Goal: Task Accomplishment & Management: Use online tool/utility

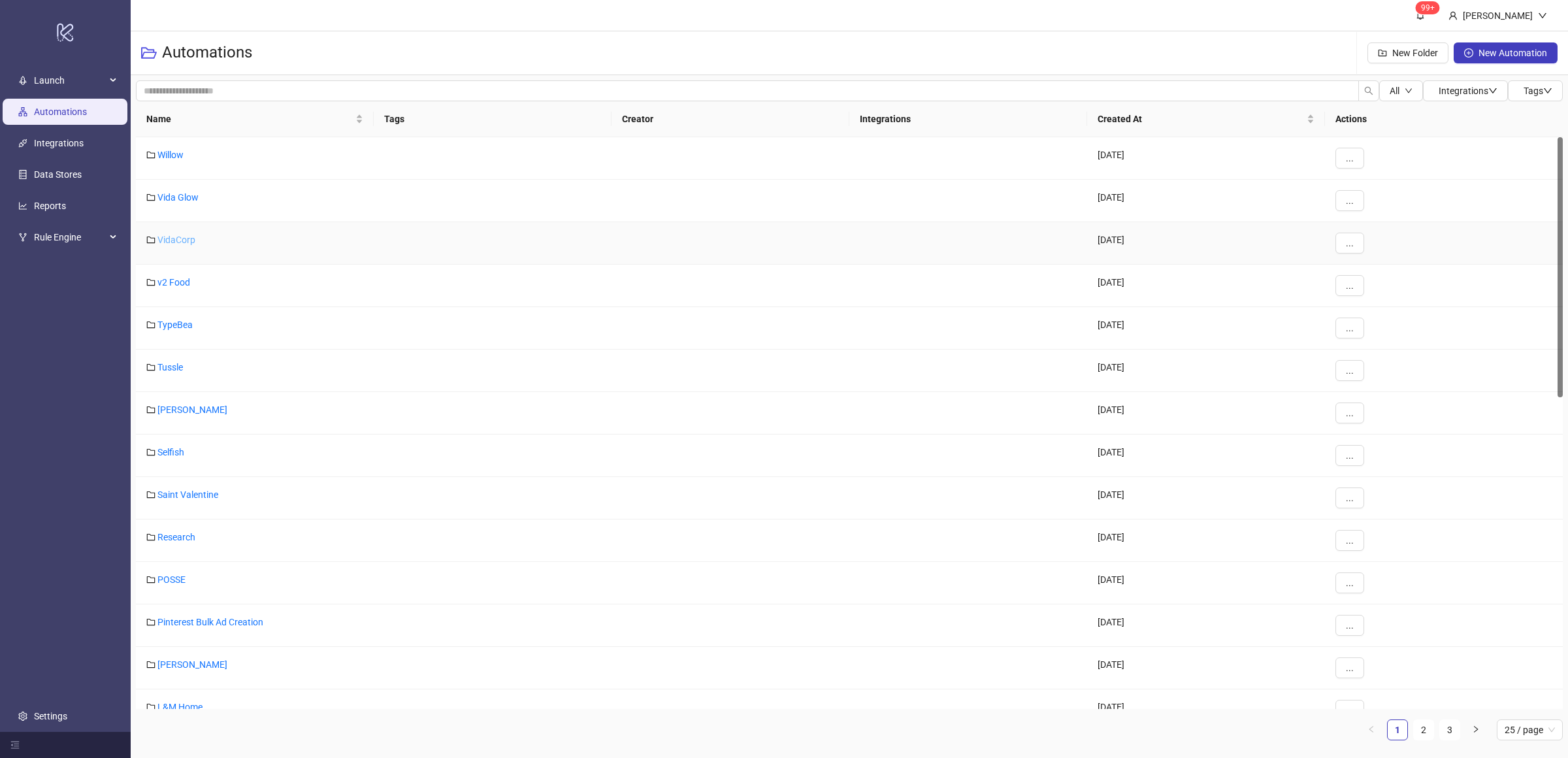
click at [186, 237] on link "VidaCorp" at bounding box center [176, 240] width 38 height 11
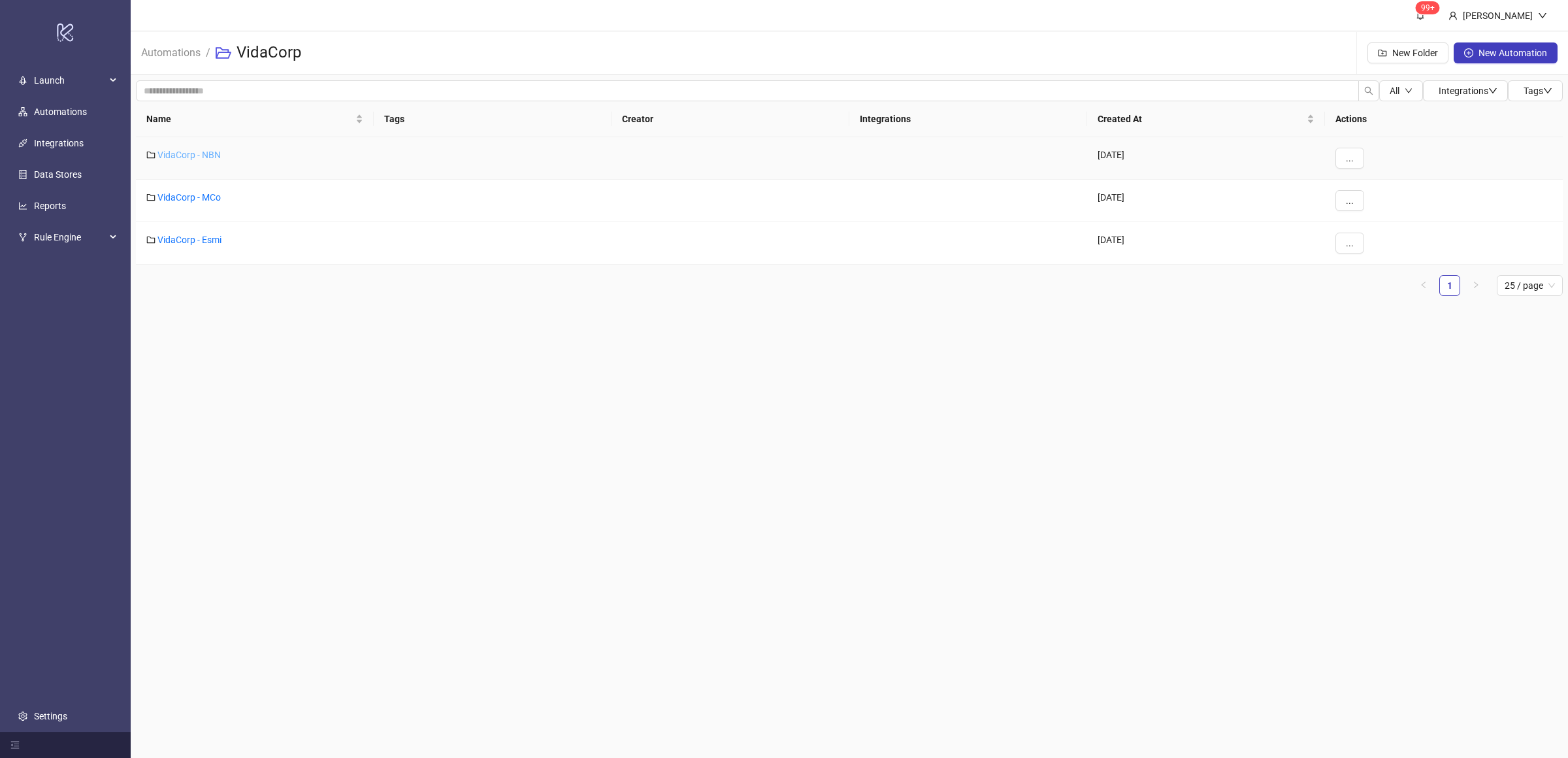
click at [205, 156] on link "VidaCorp - NBN" at bounding box center [188, 154] width 63 height 11
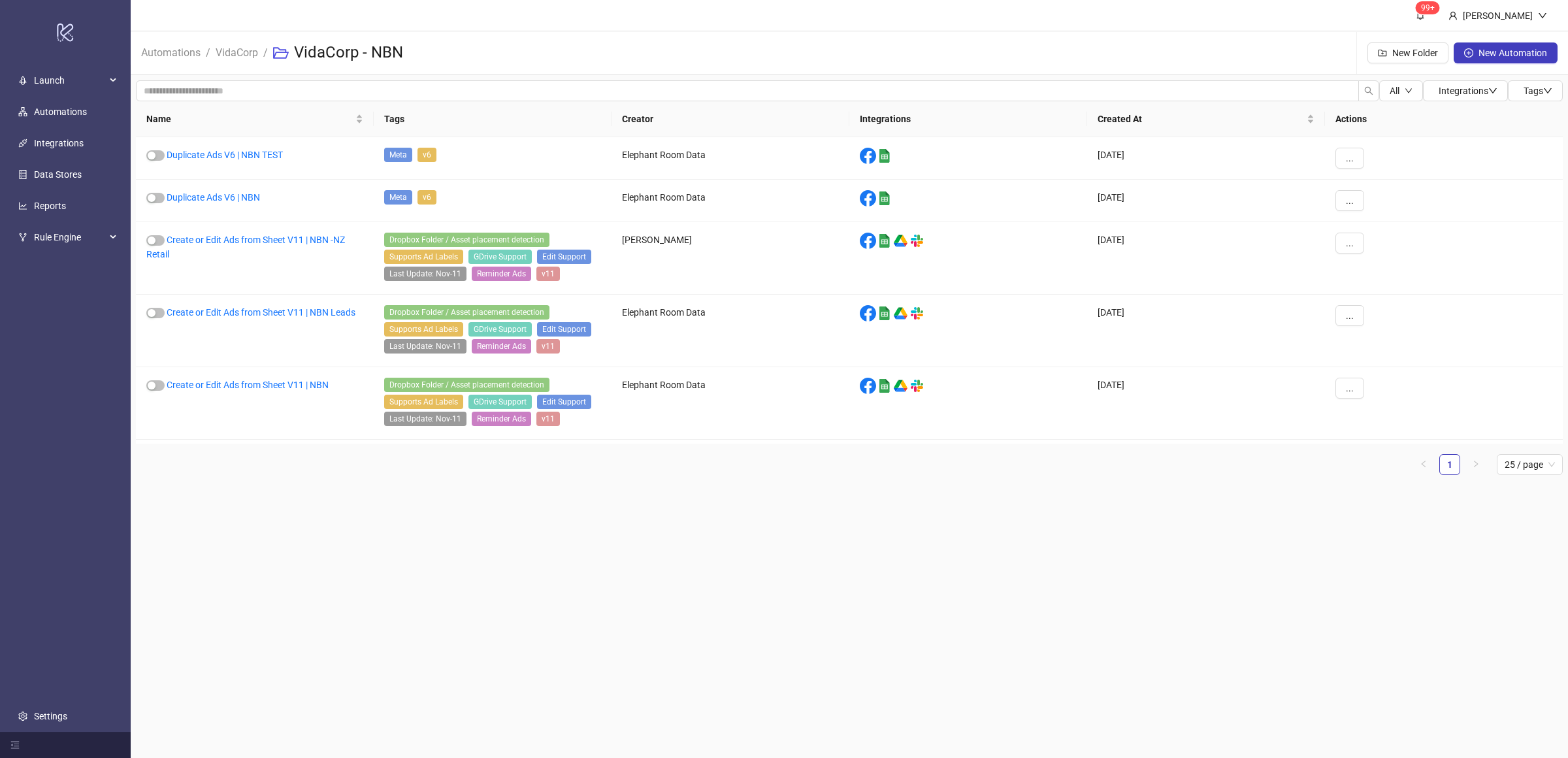
click at [784, 506] on main "99+ [PERSON_NAME] Automations / VidaCorp / VidaCorp - NBN New Folder New Automa…" at bounding box center [849, 379] width 1437 height 758
click at [790, 506] on main "99+ [PERSON_NAME] Automations / VidaCorp / VidaCorp - NBN New Folder New Automa…" at bounding box center [849, 379] width 1437 height 758
click at [535, 580] on main "99+ [PERSON_NAME] Automations / VidaCorp / VidaCorp - NBN New Folder New Automa…" at bounding box center [849, 379] width 1437 height 758
click at [616, 599] on main "99+ [PERSON_NAME] Automations / VidaCorp / VidaCorp - NBN New Folder New Automa…" at bounding box center [849, 379] width 1437 height 758
drag, startPoint x: 372, startPoint y: 499, endPoint x: 390, endPoint y: 514, distance: 23.4
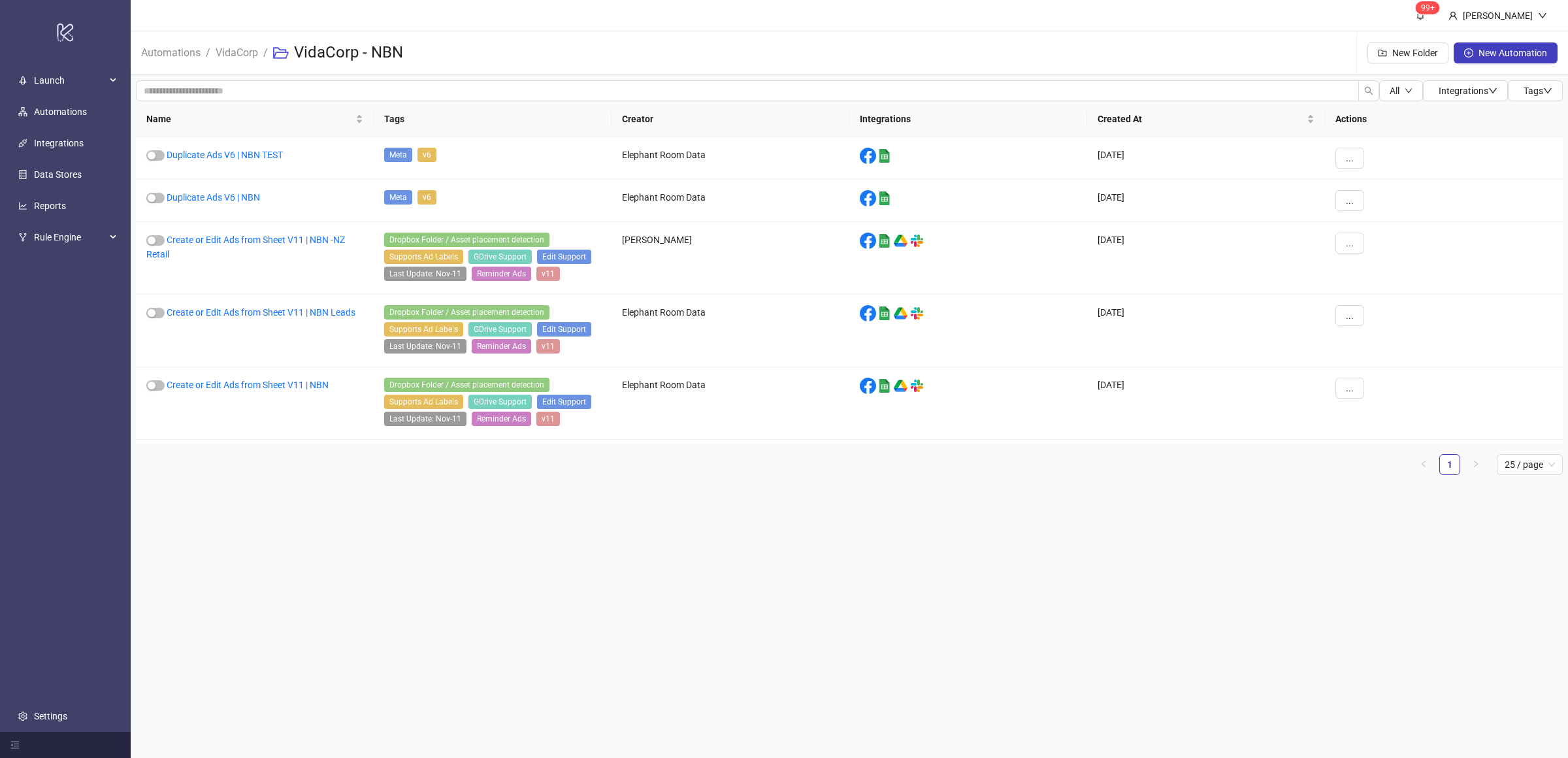
click at [373, 499] on main "99+ [PERSON_NAME] Automations / VidaCorp / VidaCorp - NBN New Folder New Automa…" at bounding box center [849, 379] width 1437 height 758
click at [416, 528] on main "99+ [PERSON_NAME] Automations / VidaCorp / VidaCorp - NBN New Folder New Automa…" at bounding box center [849, 379] width 1437 height 758
click at [415, 530] on main "99+ [PERSON_NAME] Automations / VidaCorp / VidaCorp - NBN New Folder New Automa…" at bounding box center [849, 379] width 1437 height 758
click at [418, 538] on main "99+ [PERSON_NAME] Automations / VidaCorp / VidaCorp - NBN New Folder New Automa…" at bounding box center [849, 379] width 1437 height 758
click at [300, 388] on link "Create or Edit Ads from Sheet V11 | NBN" at bounding box center [247, 385] width 162 height 11
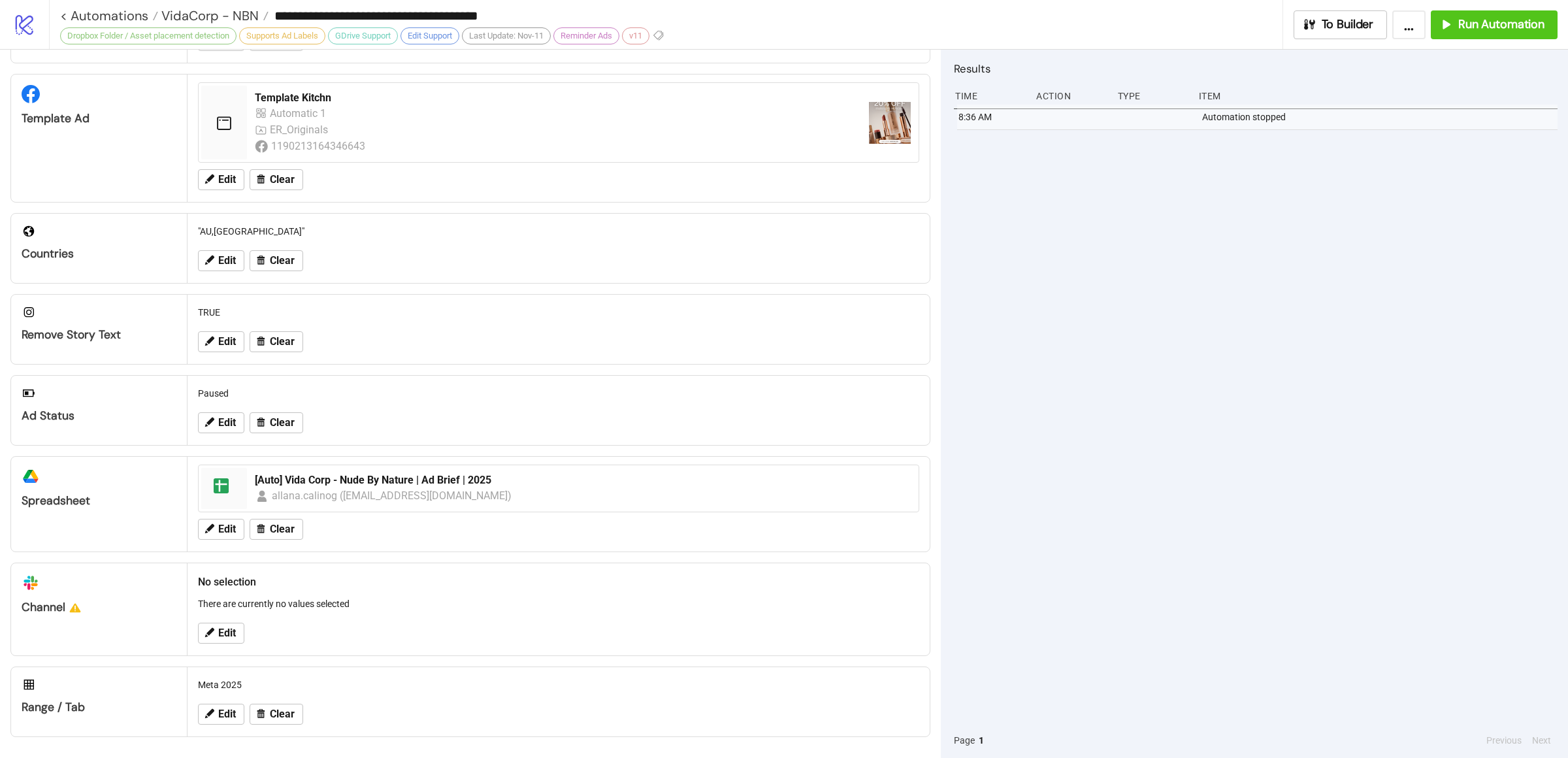
scroll to position [245, 0]
click at [229, 711] on span "Edit" at bounding box center [227, 714] width 18 height 12
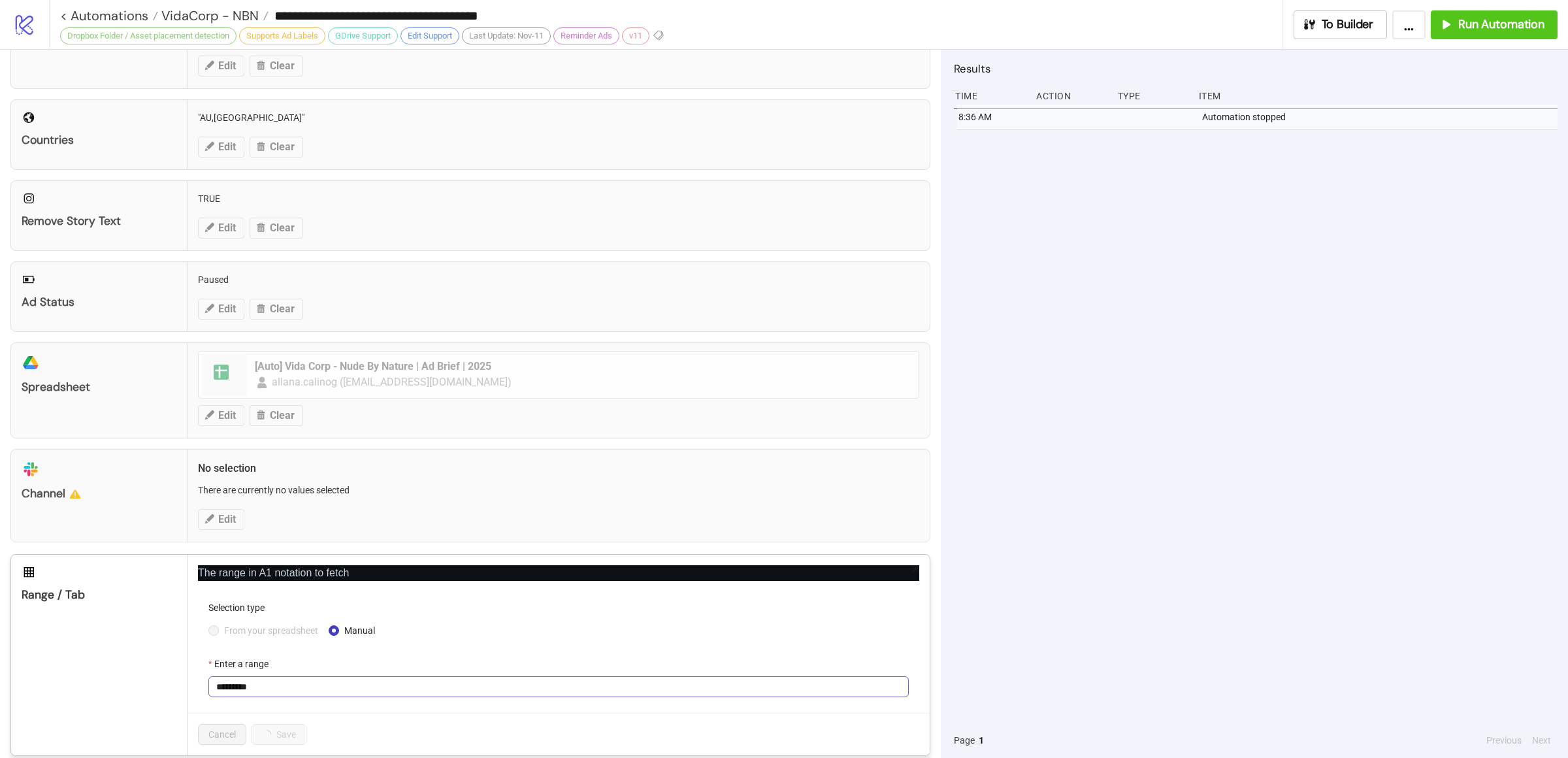
scroll to position [377, 0]
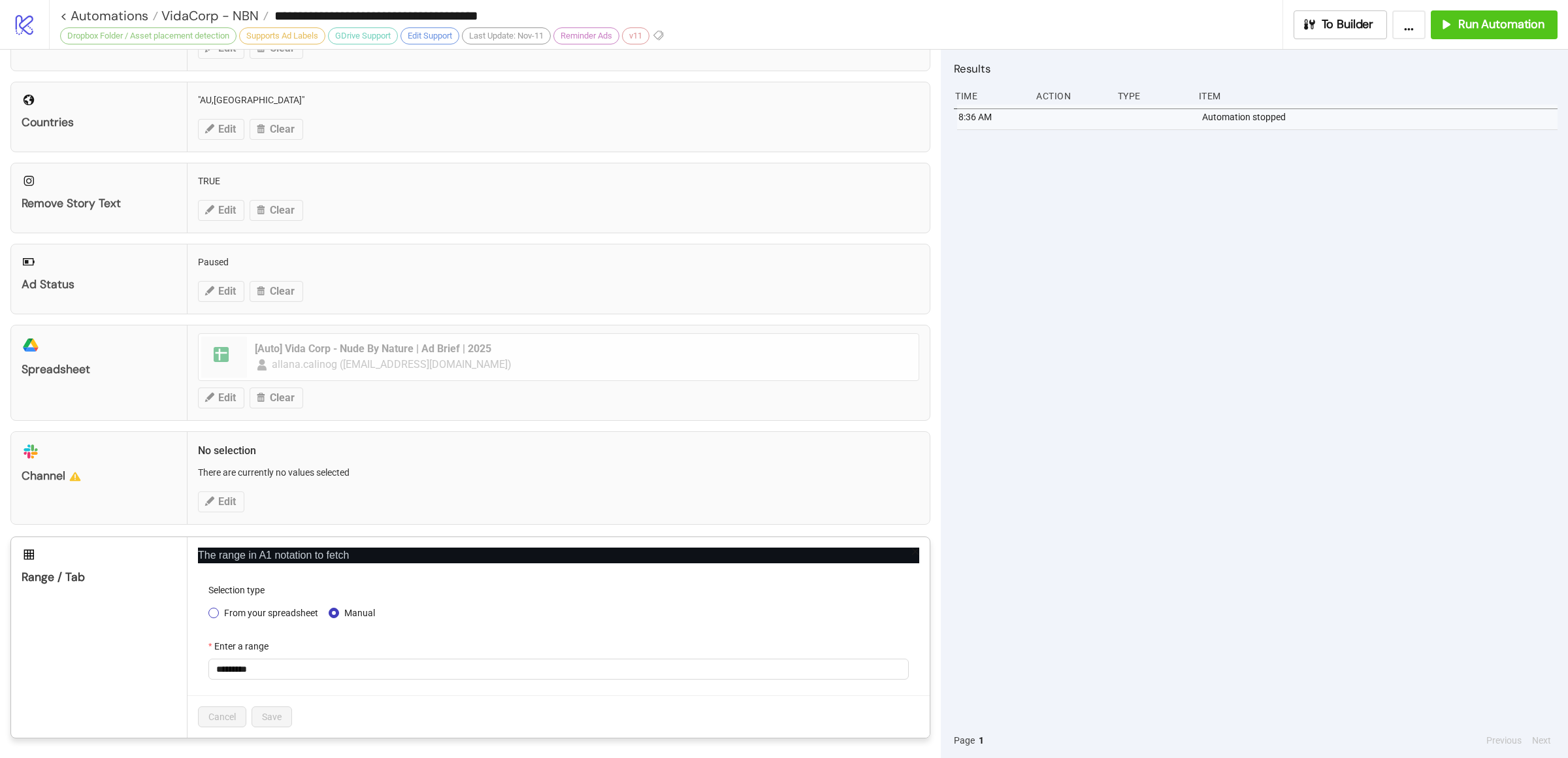
click at [245, 614] on span "From your spreadsheet" at bounding box center [271, 613] width 105 height 14
click at [286, 678] on span "Meta 2025" at bounding box center [558, 669] width 685 height 20
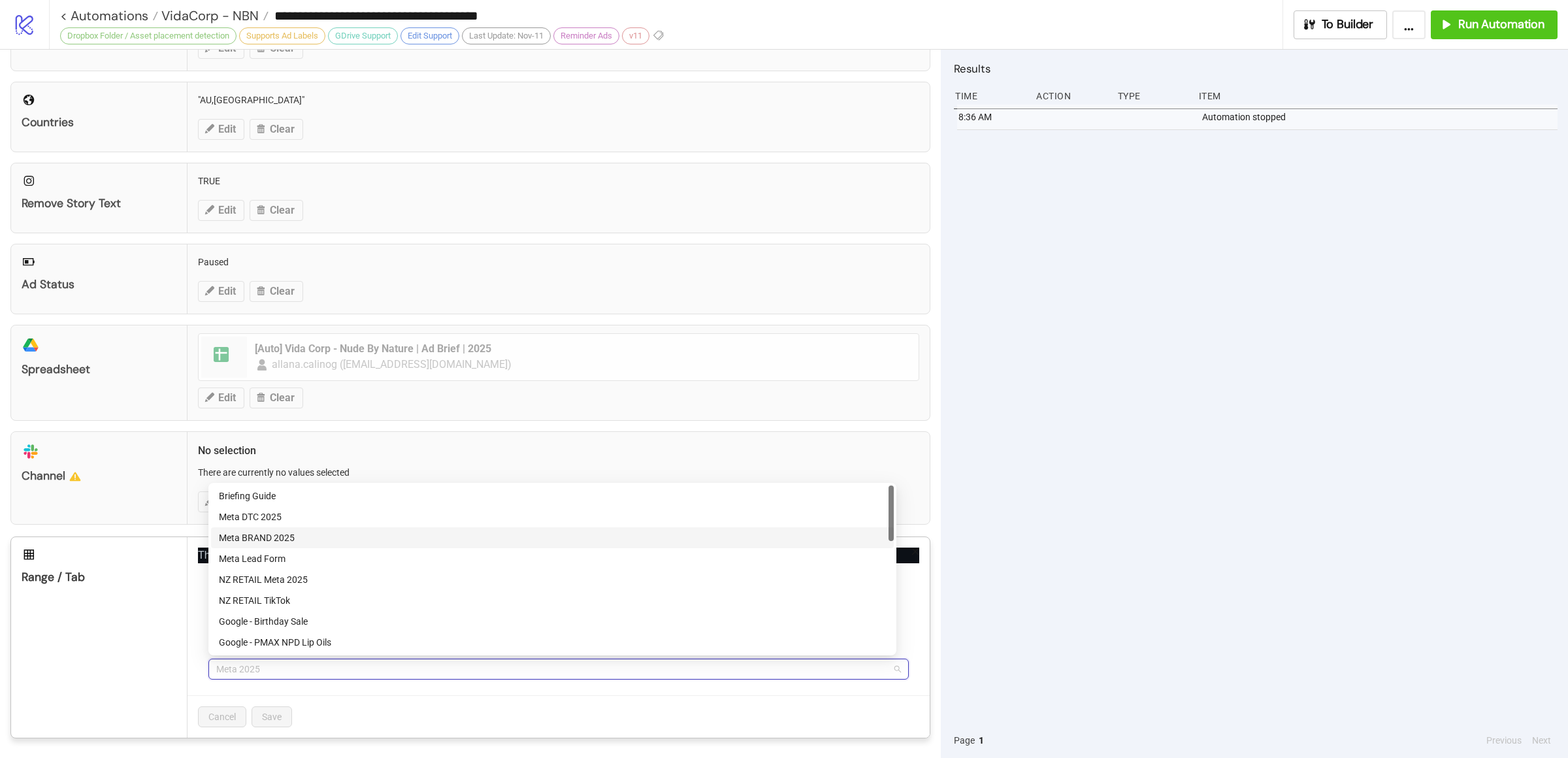
click at [286, 538] on div "Meta BRAND 2025" at bounding box center [553, 538] width 667 height 14
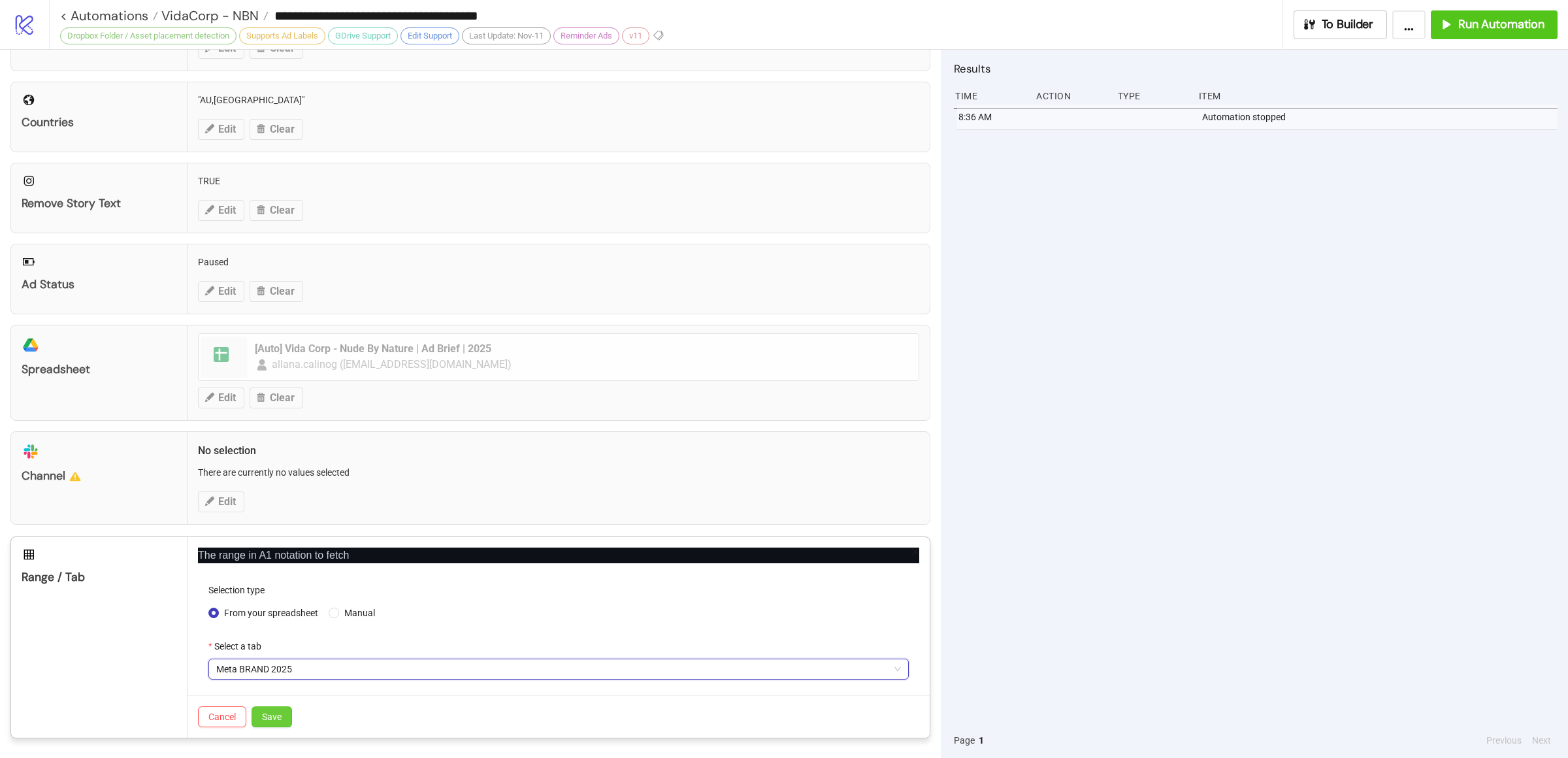
click at [282, 715] on span "Save" at bounding box center [272, 716] width 20 height 11
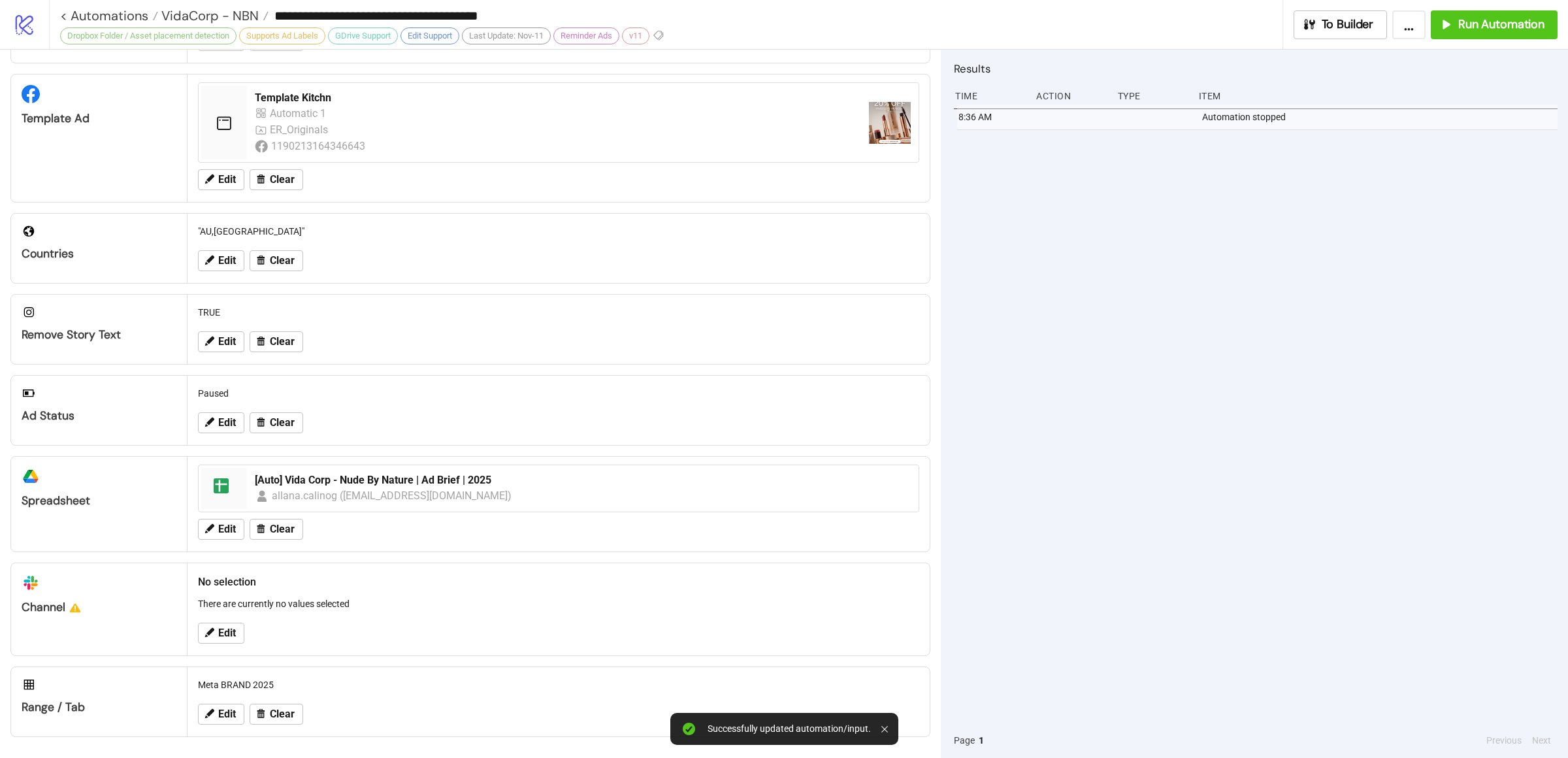
scroll to position [245, 0]
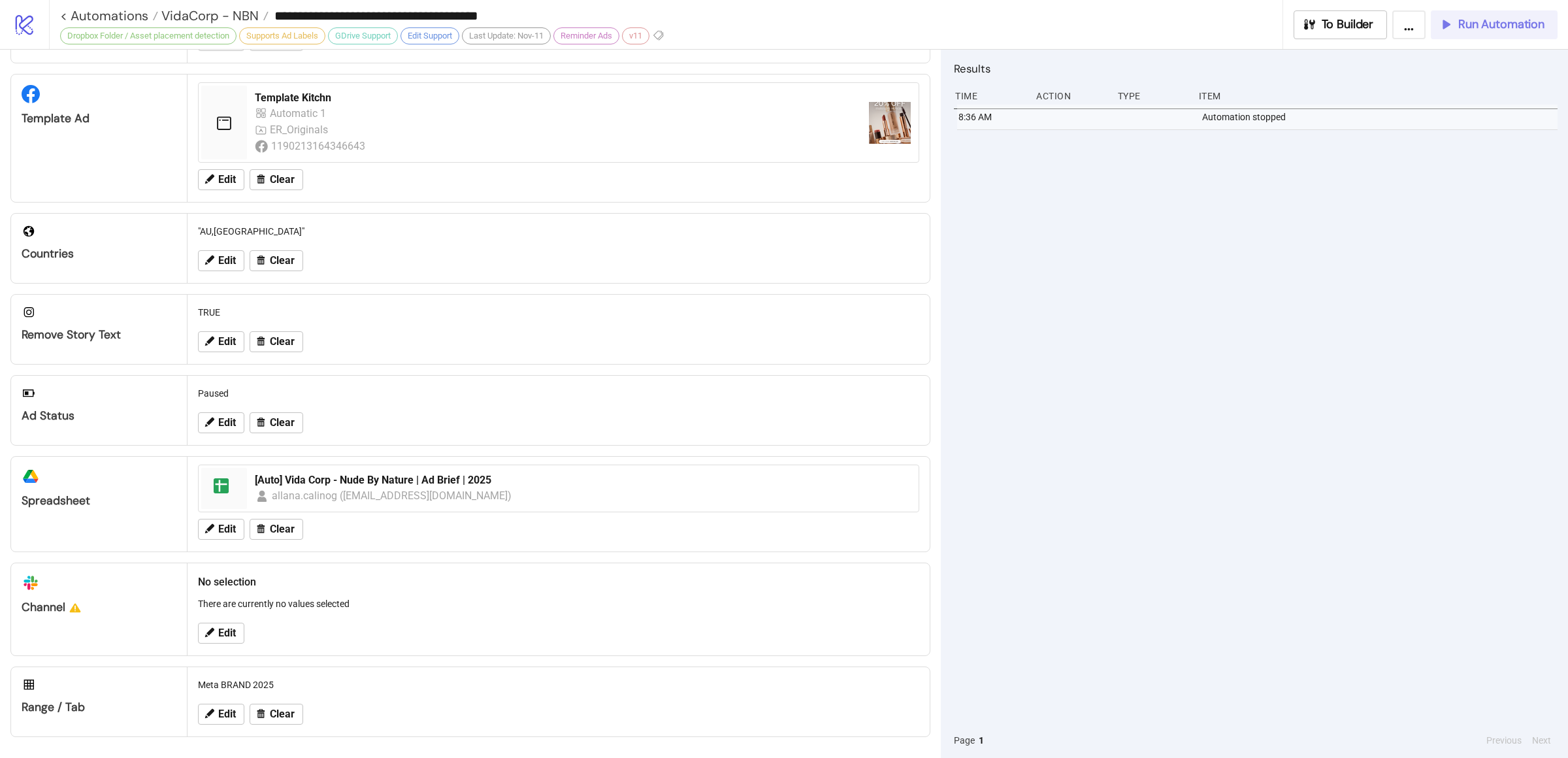
click at [1454, 23] on div "Run Automation" at bounding box center [1491, 24] width 106 height 15
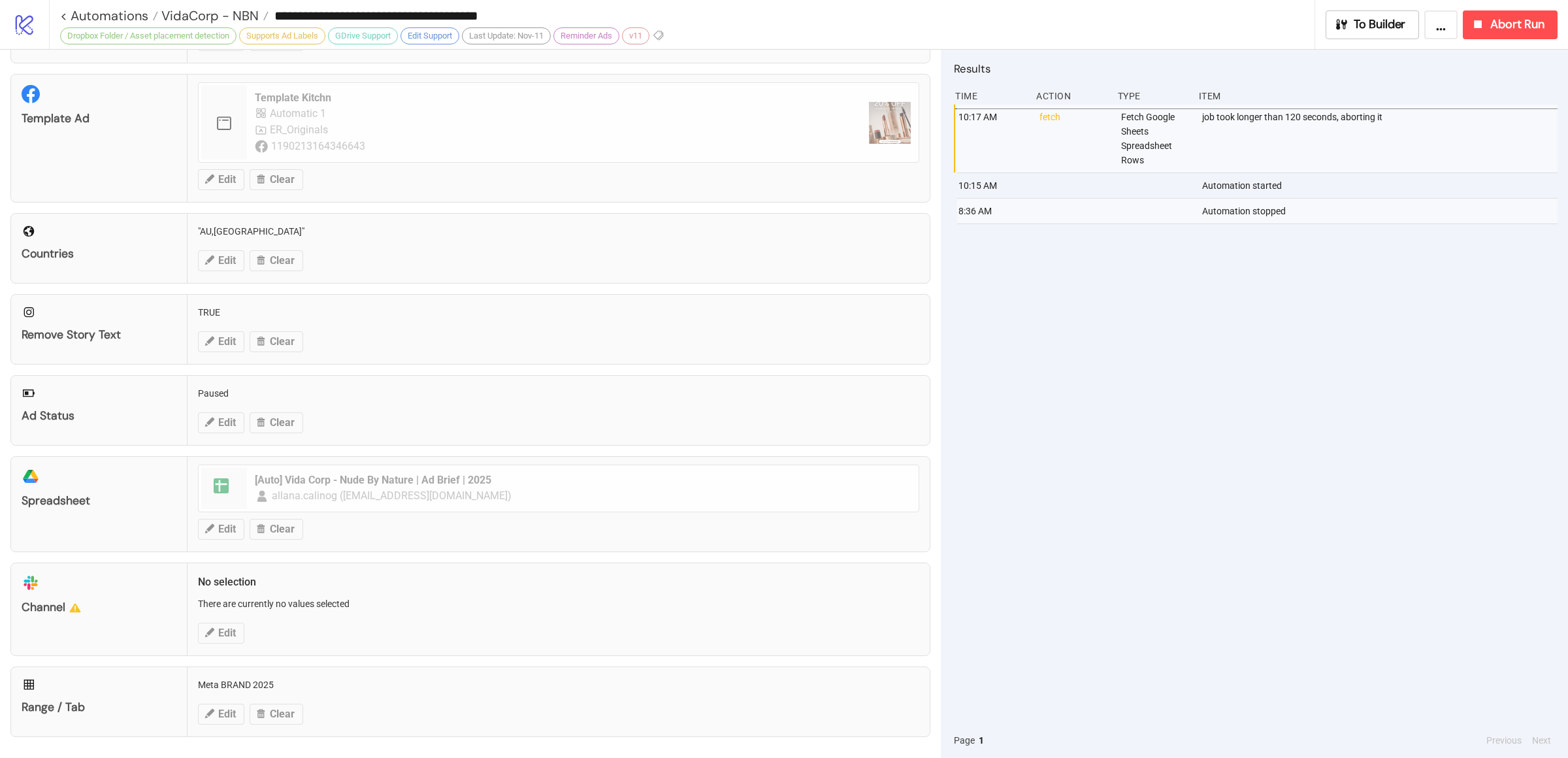
click at [1198, 329] on div "10:17 AM fetch Fetch Google Sheets Spreadsheet Rows job took longer than 120 se…" at bounding box center [1255, 413] width 604 height 618
click at [1474, 33] on button "Abort Run" at bounding box center [1510, 25] width 95 height 28
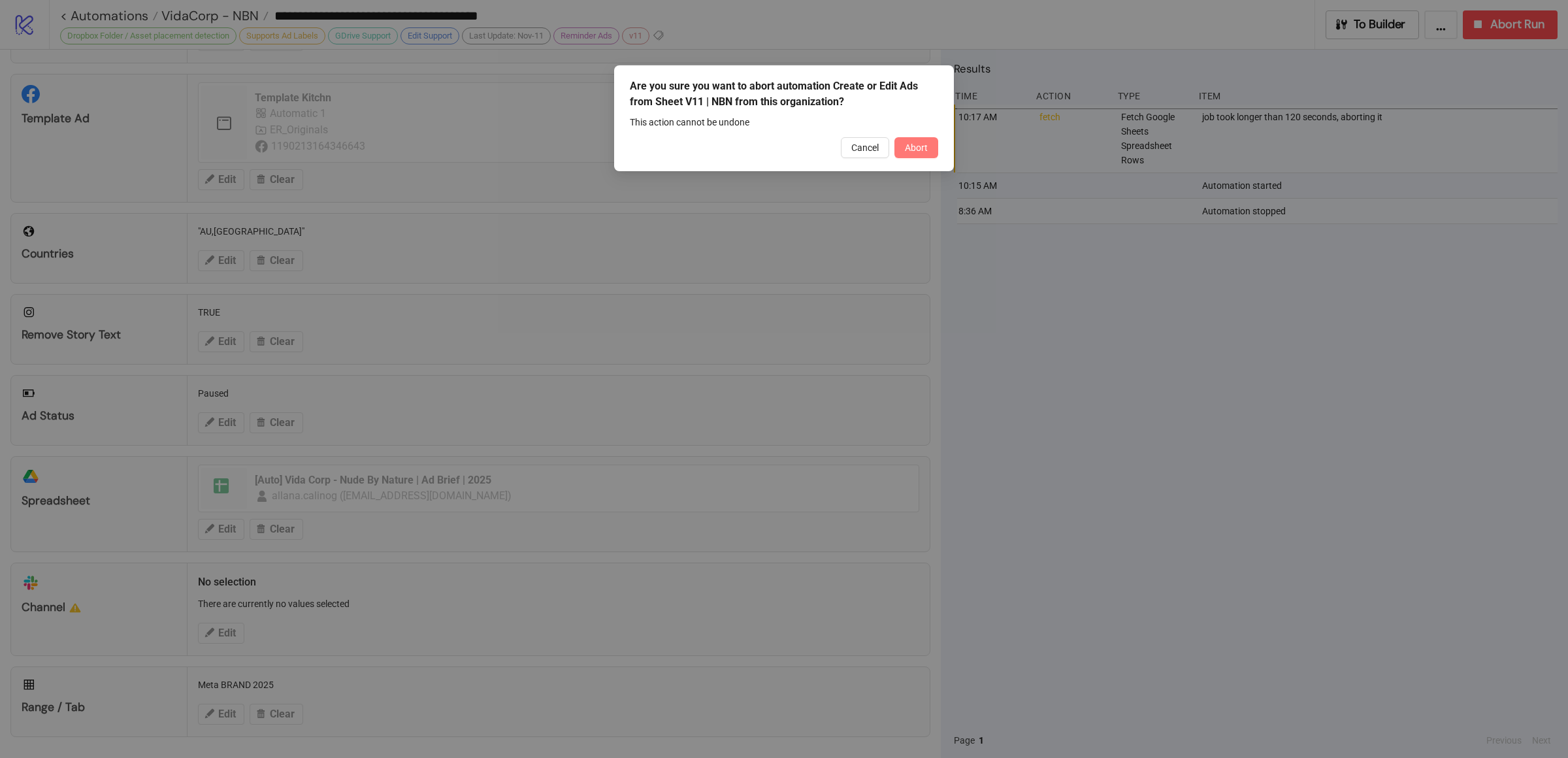
click at [923, 146] on span "Abort" at bounding box center [916, 147] width 23 height 11
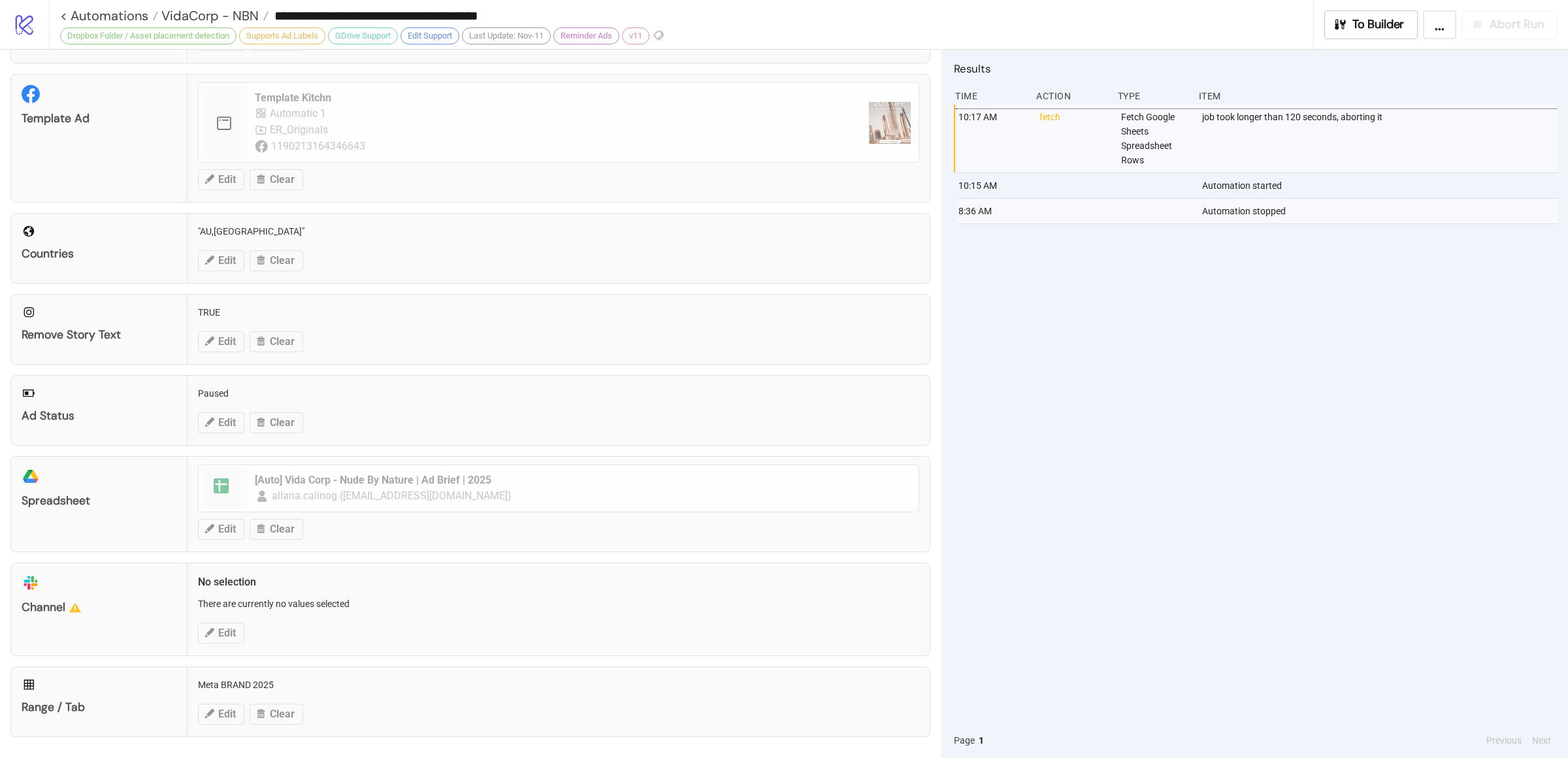
click at [1203, 319] on div "10:17 AM fetch Fetch Google Sheets Spreadsheet Rows job took longer than 120 se…" at bounding box center [1255, 413] width 604 height 618
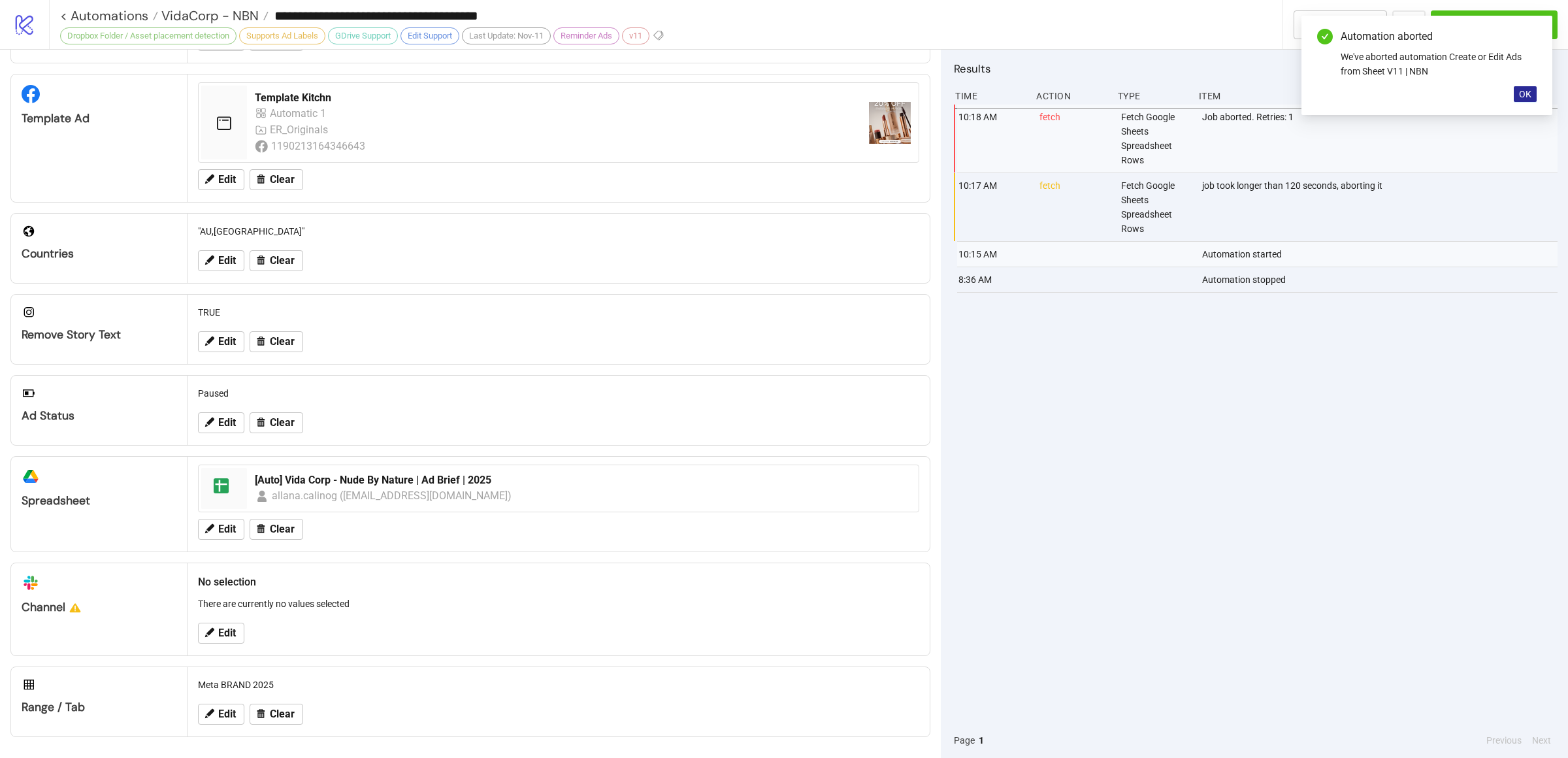
click at [1526, 89] on span "OK" at bounding box center [1525, 94] width 12 height 11
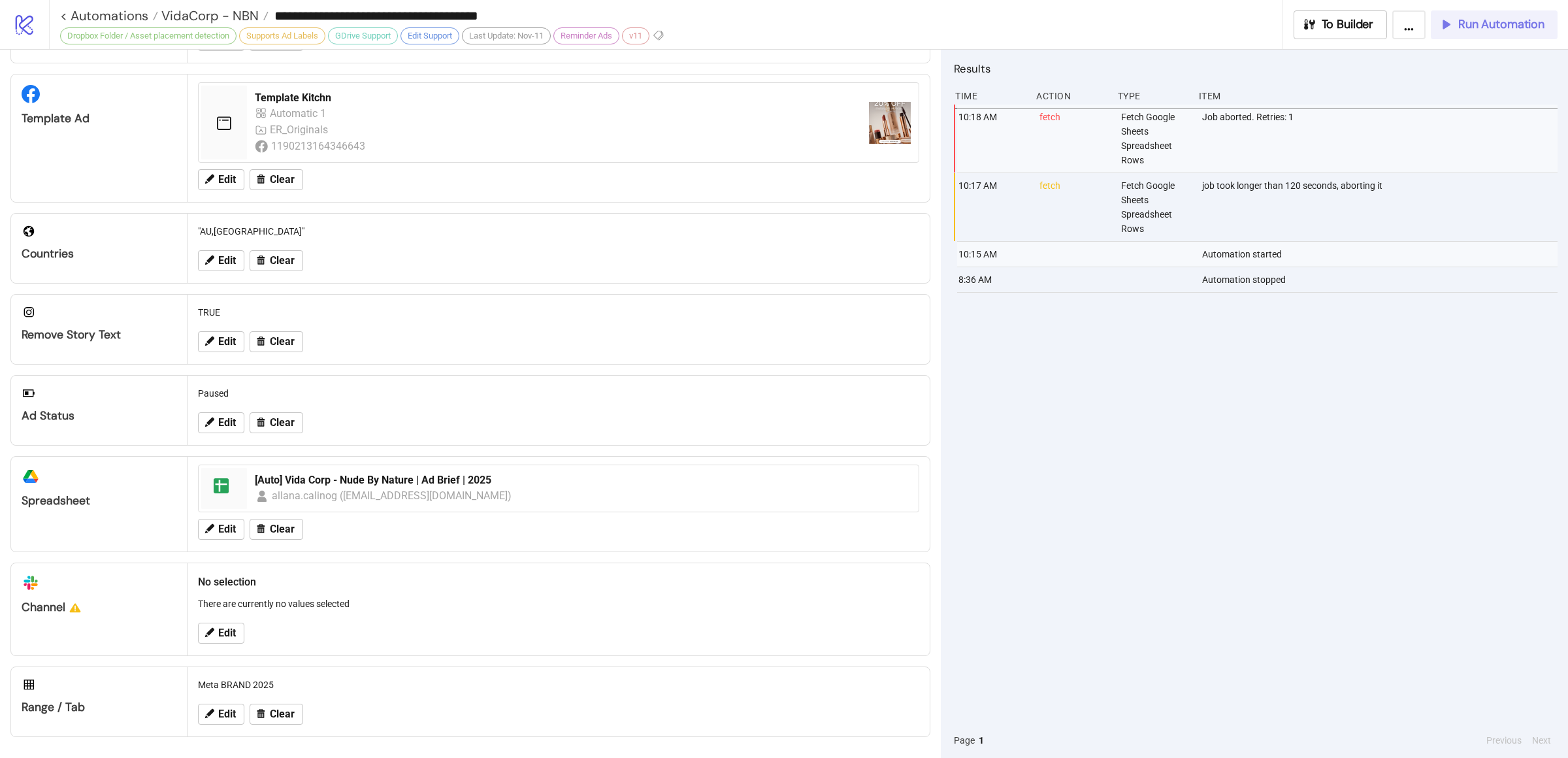
click at [1466, 23] on span "Run Automation" at bounding box center [1500, 24] width 86 height 15
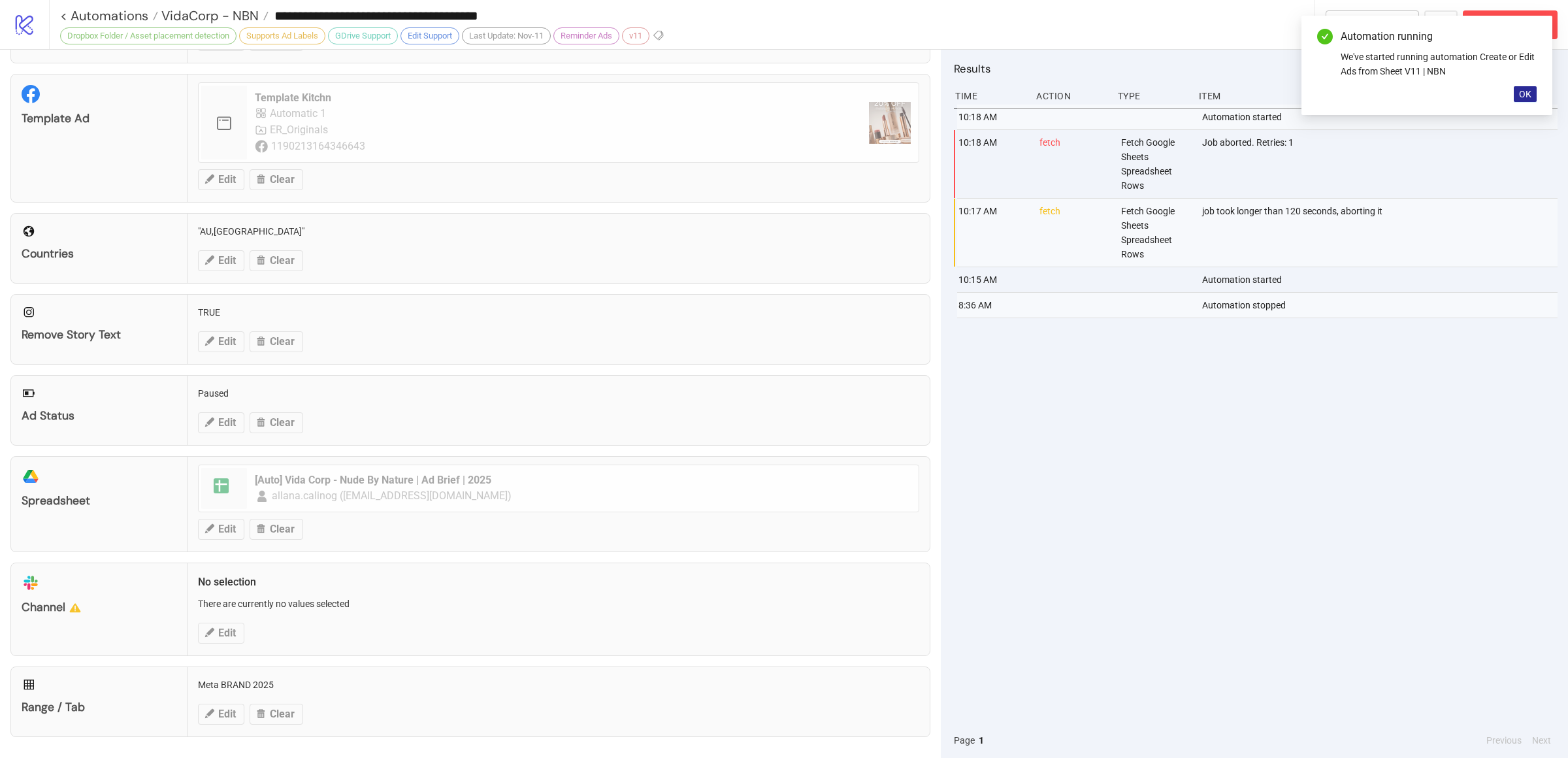
click at [1526, 95] on span "OK" at bounding box center [1525, 94] width 12 height 11
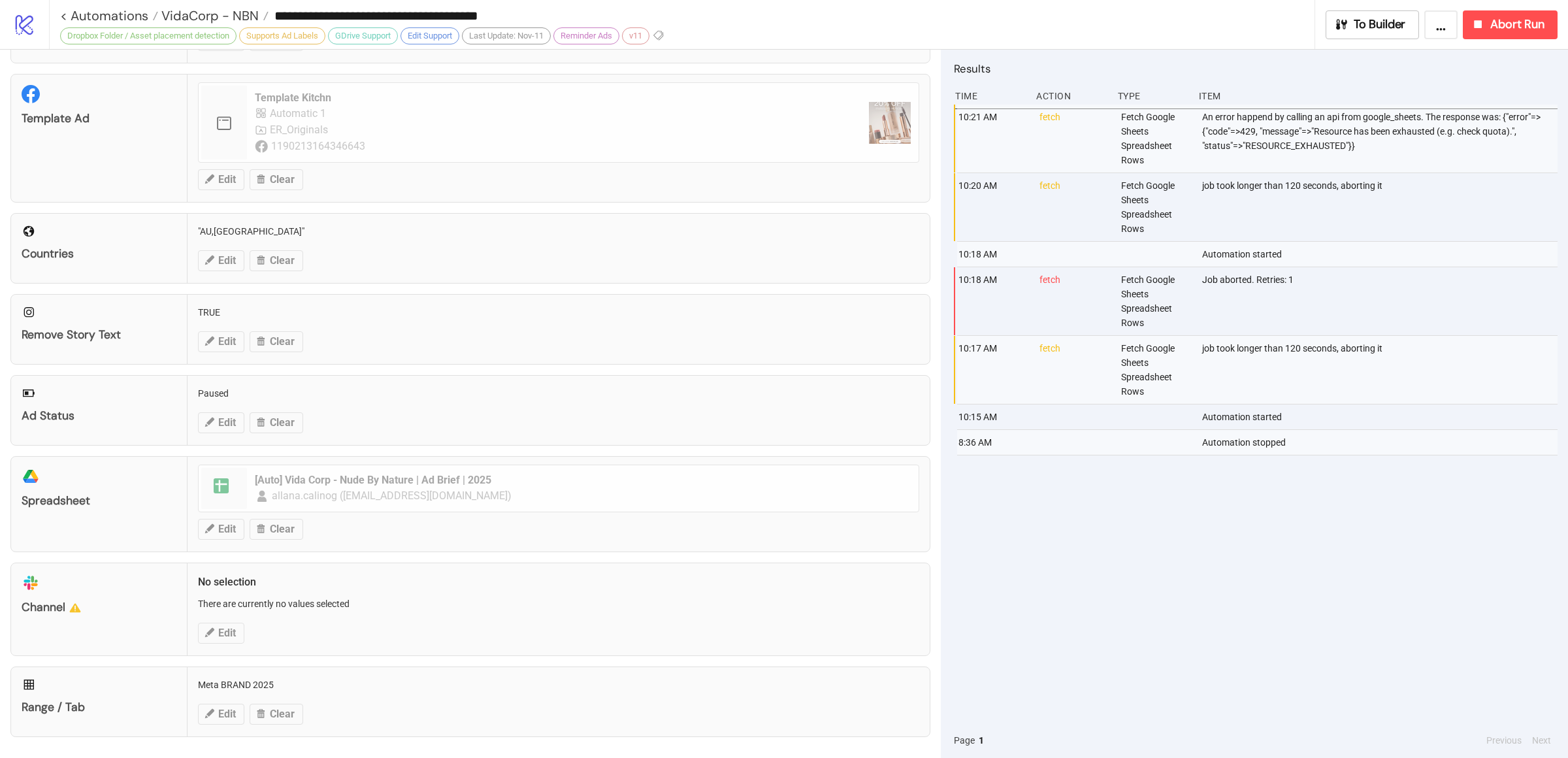
click at [1284, 155] on div "An error happend by calling an api from google_sheets. The response was: {"erro…" at bounding box center [1380, 139] width 360 height 68
click at [1326, 201] on div "job took longer than 120 seconds, aborting it" at bounding box center [1380, 207] width 360 height 68
drag, startPoint x: 1329, startPoint y: 156, endPoint x: 1279, endPoint y: 129, distance: 56.8
click at [1329, 156] on div "An error happend by calling an api from google_sheets. The response was: {"erro…" at bounding box center [1380, 139] width 360 height 68
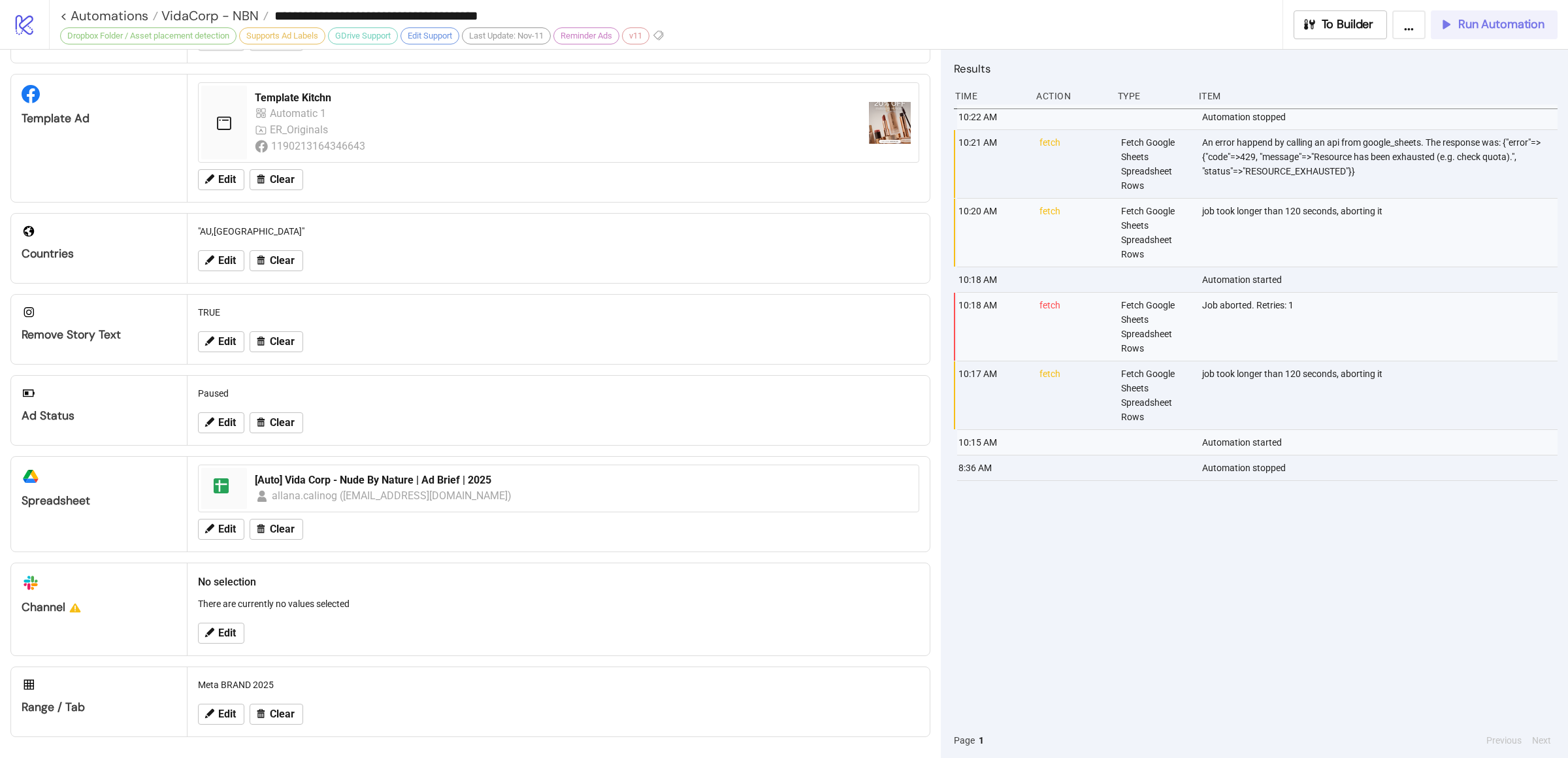
click at [1447, 29] on icon "button" at bounding box center [1446, 24] width 14 height 14
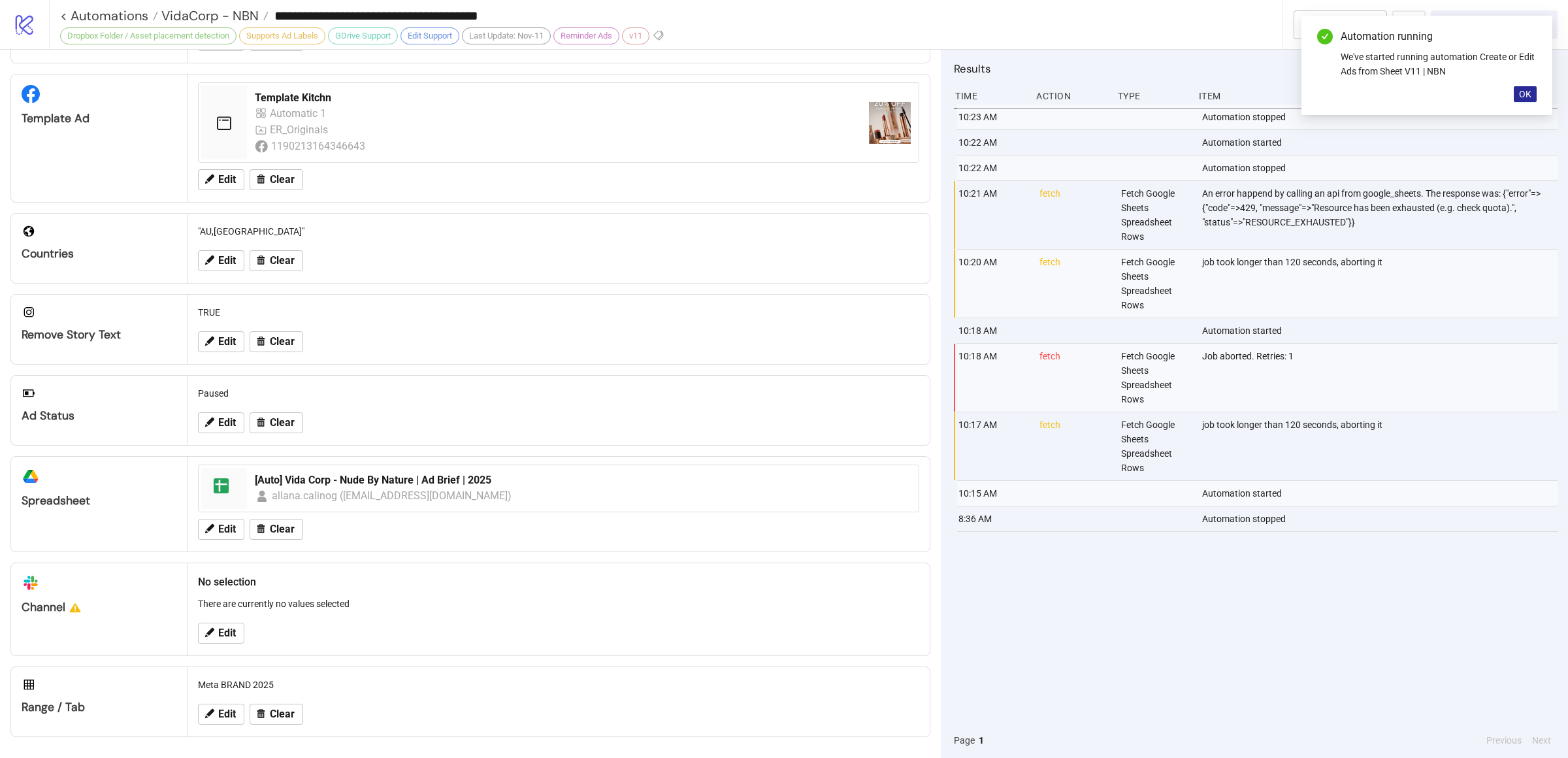
click at [1523, 95] on span "OK" at bounding box center [1525, 94] width 12 height 11
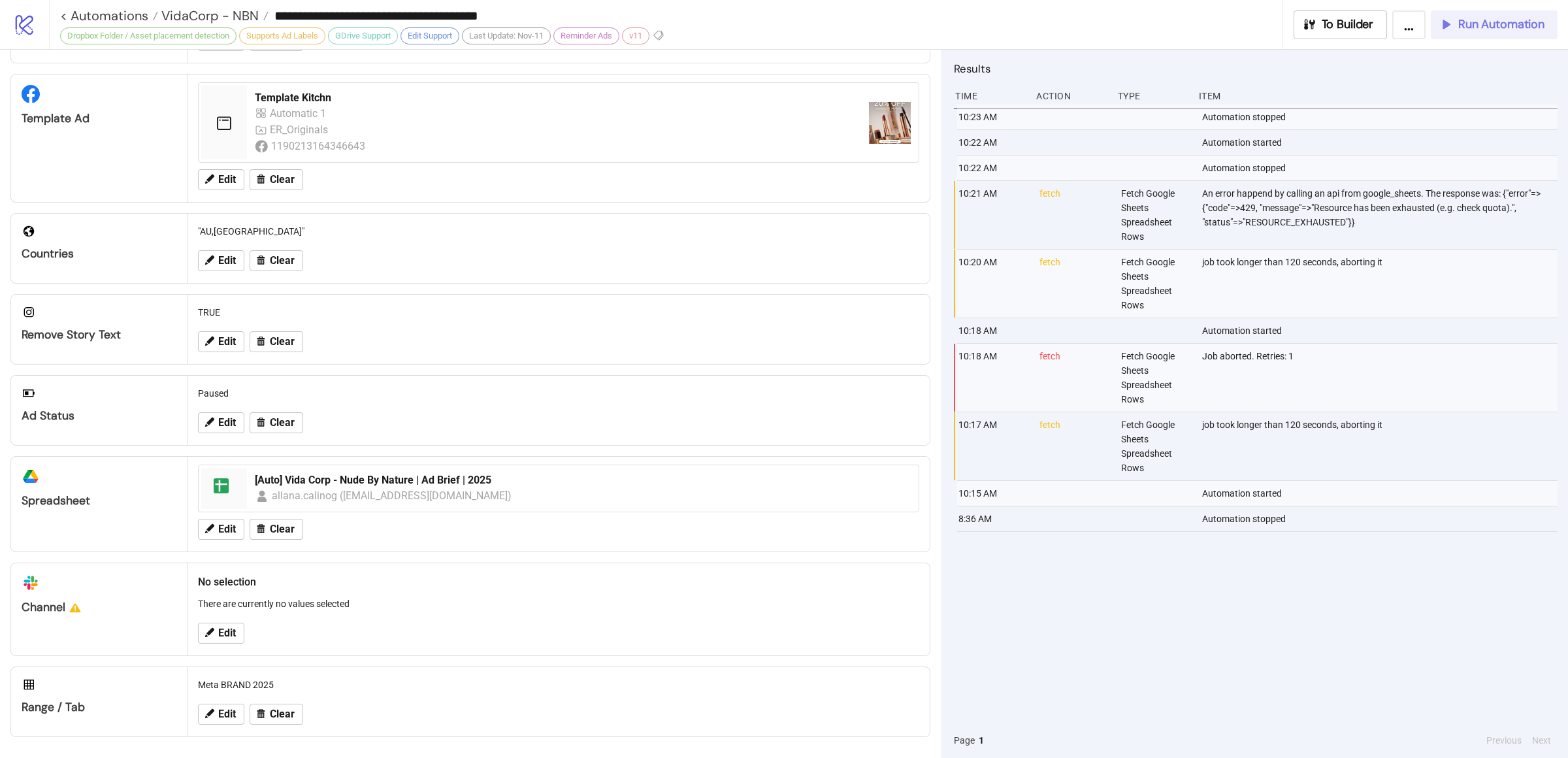
click at [1294, 589] on div "10:23 AM Automation stopped 10:22 AM Automation started 10:22 AM Automation sto…" at bounding box center [1255, 413] width 604 height 618
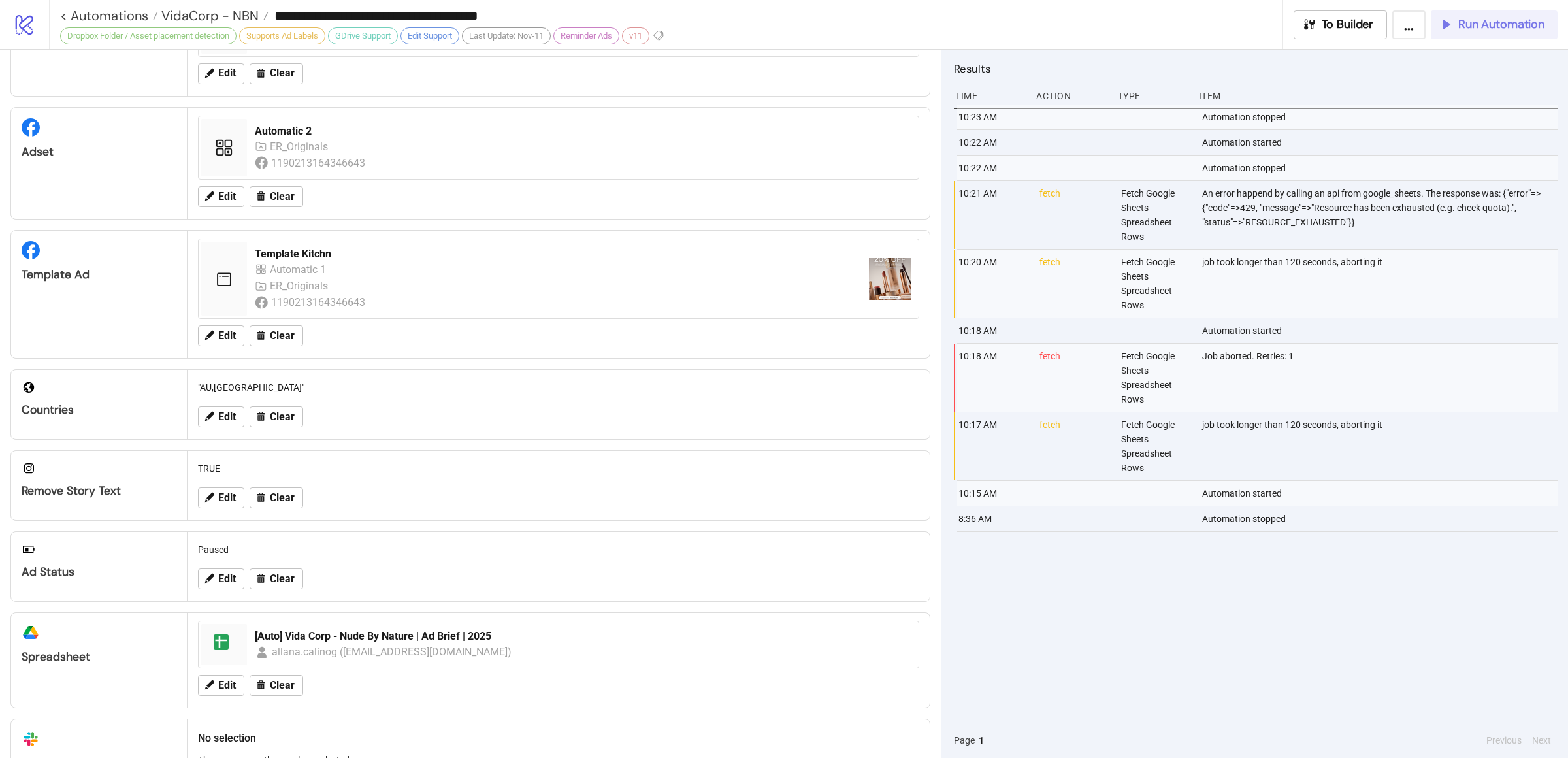
scroll to position [0, 0]
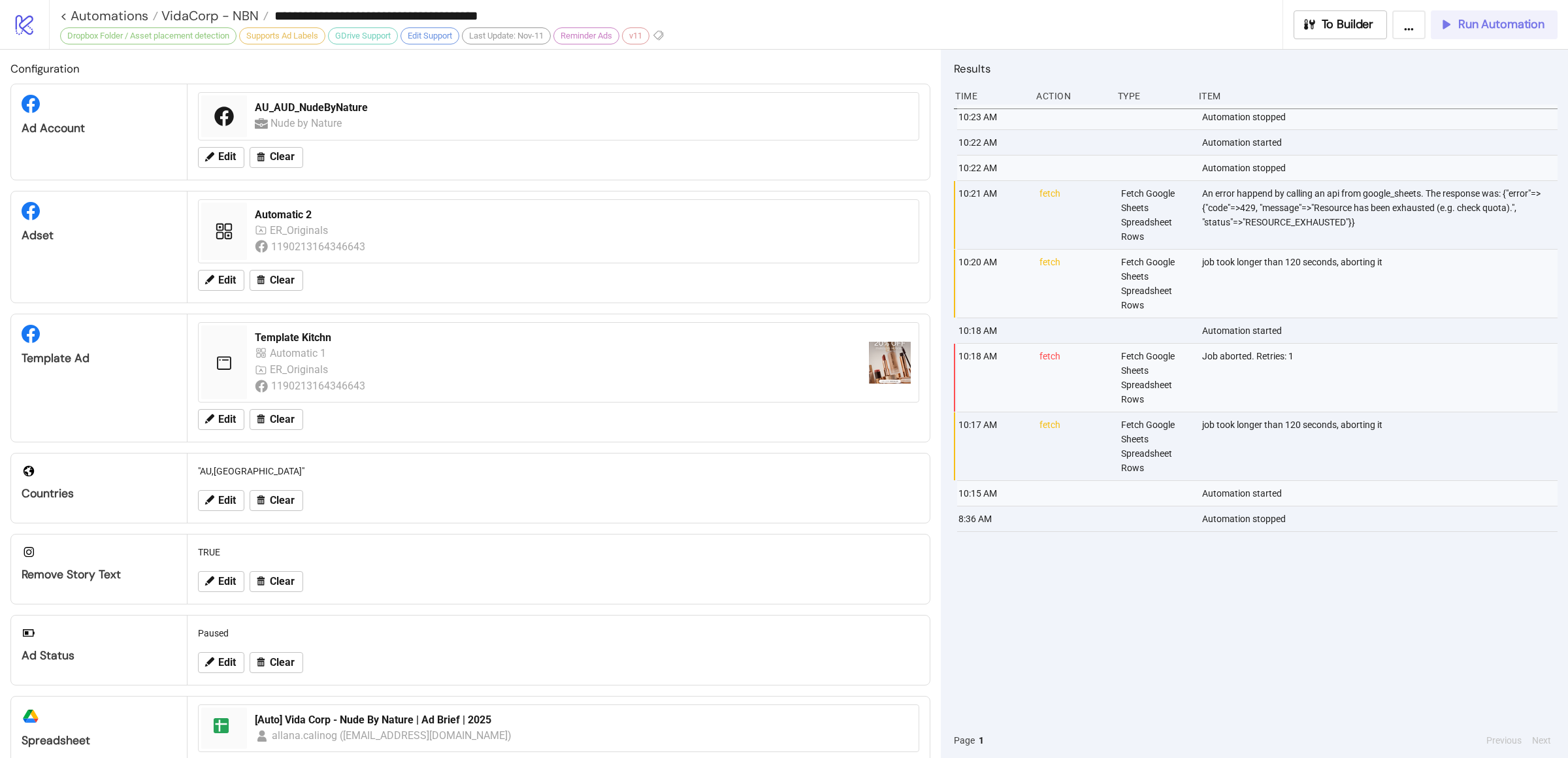
click at [1153, 588] on div "10:23 AM Automation stopped 10:22 AM Automation started 10:22 AM Automation sto…" at bounding box center [1255, 413] width 604 height 618
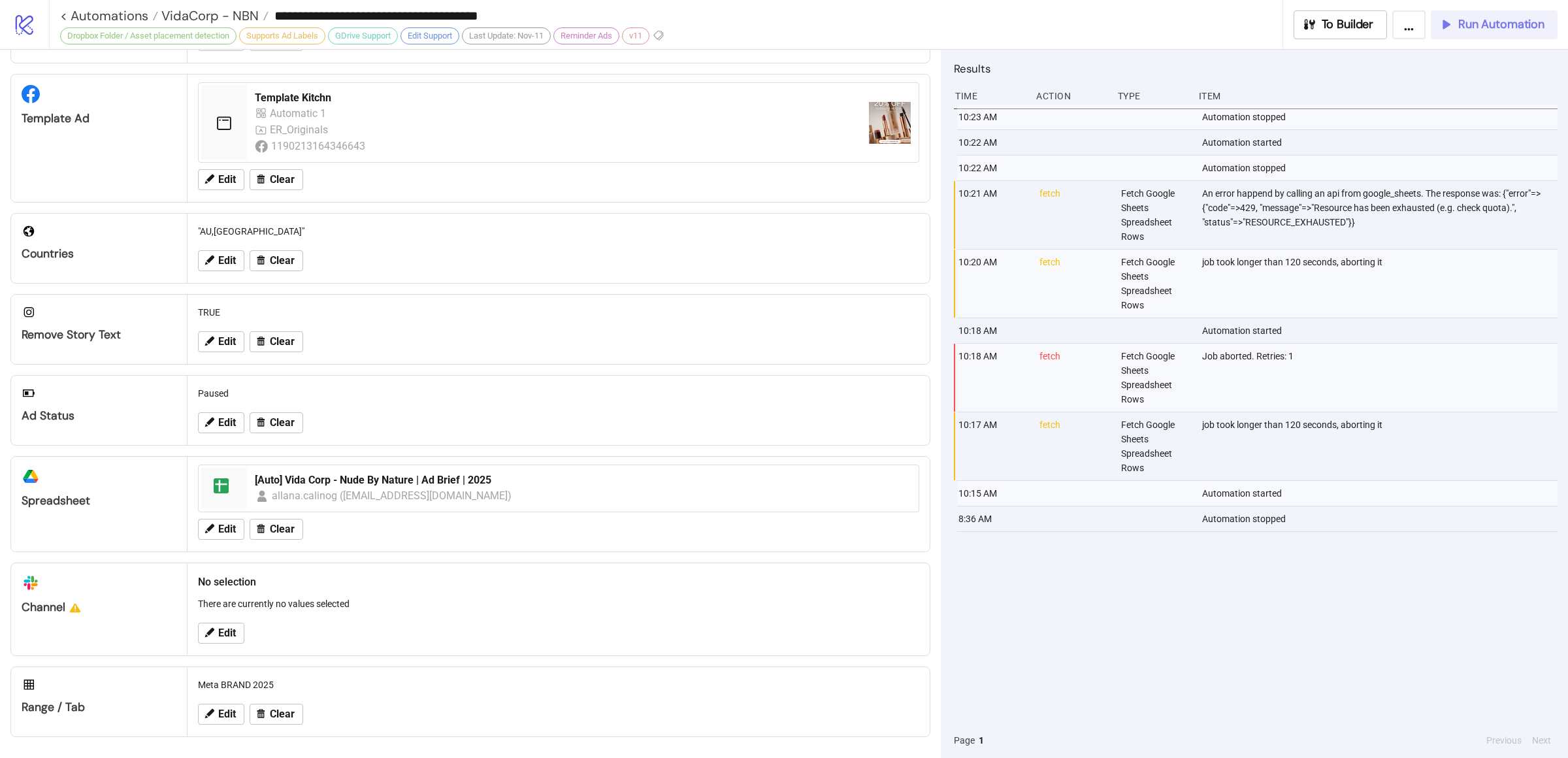
scroll to position [245, 0]
click at [1153, 626] on div "10:23 AM Automation stopped 10:22 AM Automation started 10:22 AM Automation sto…" at bounding box center [1255, 413] width 604 height 618
click at [1498, 28] on span "Run Automation" at bounding box center [1500, 24] width 86 height 15
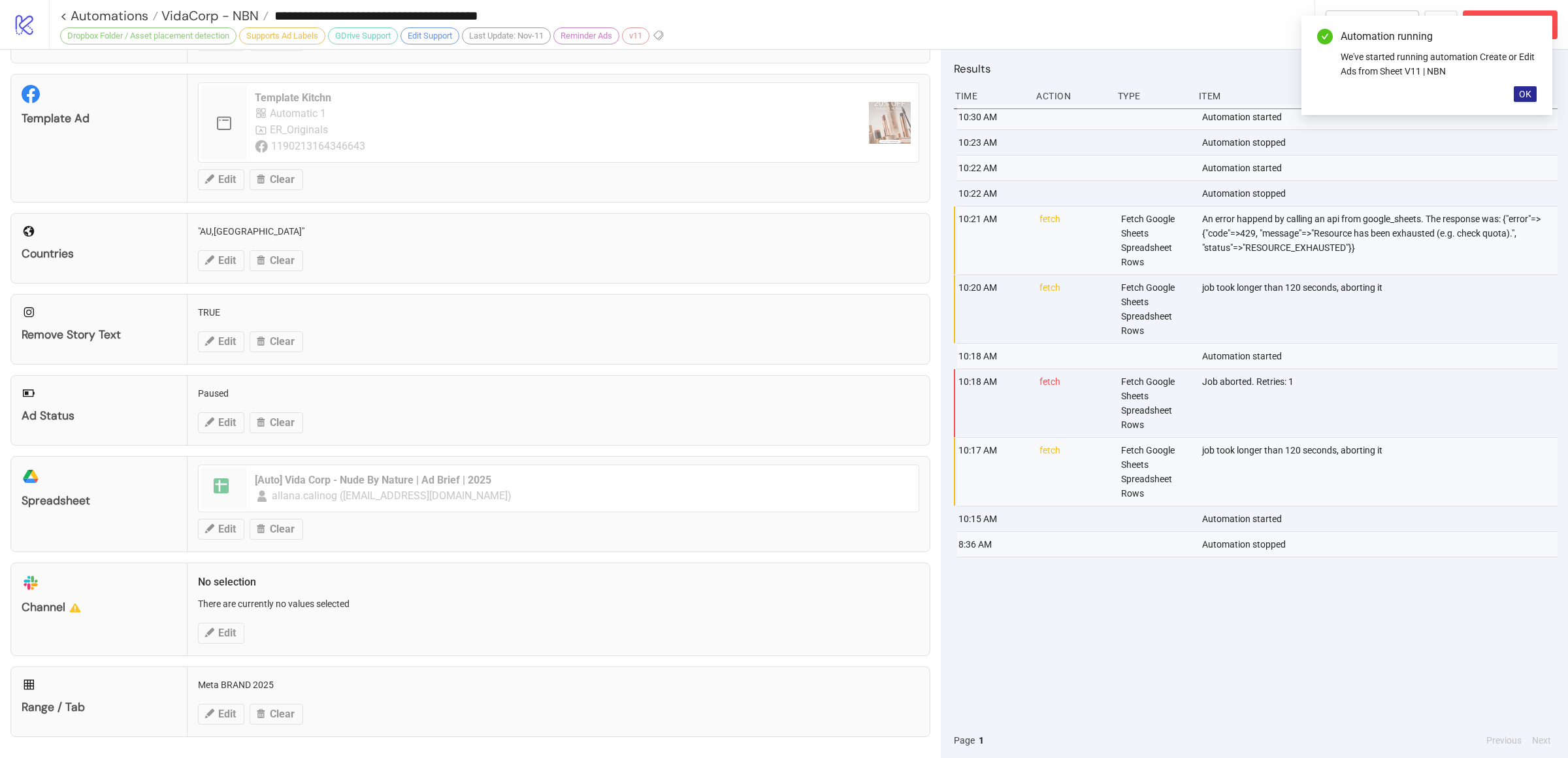
click at [1520, 95] on span "OK" at bounding box center [1525, 94] width 12 height 11
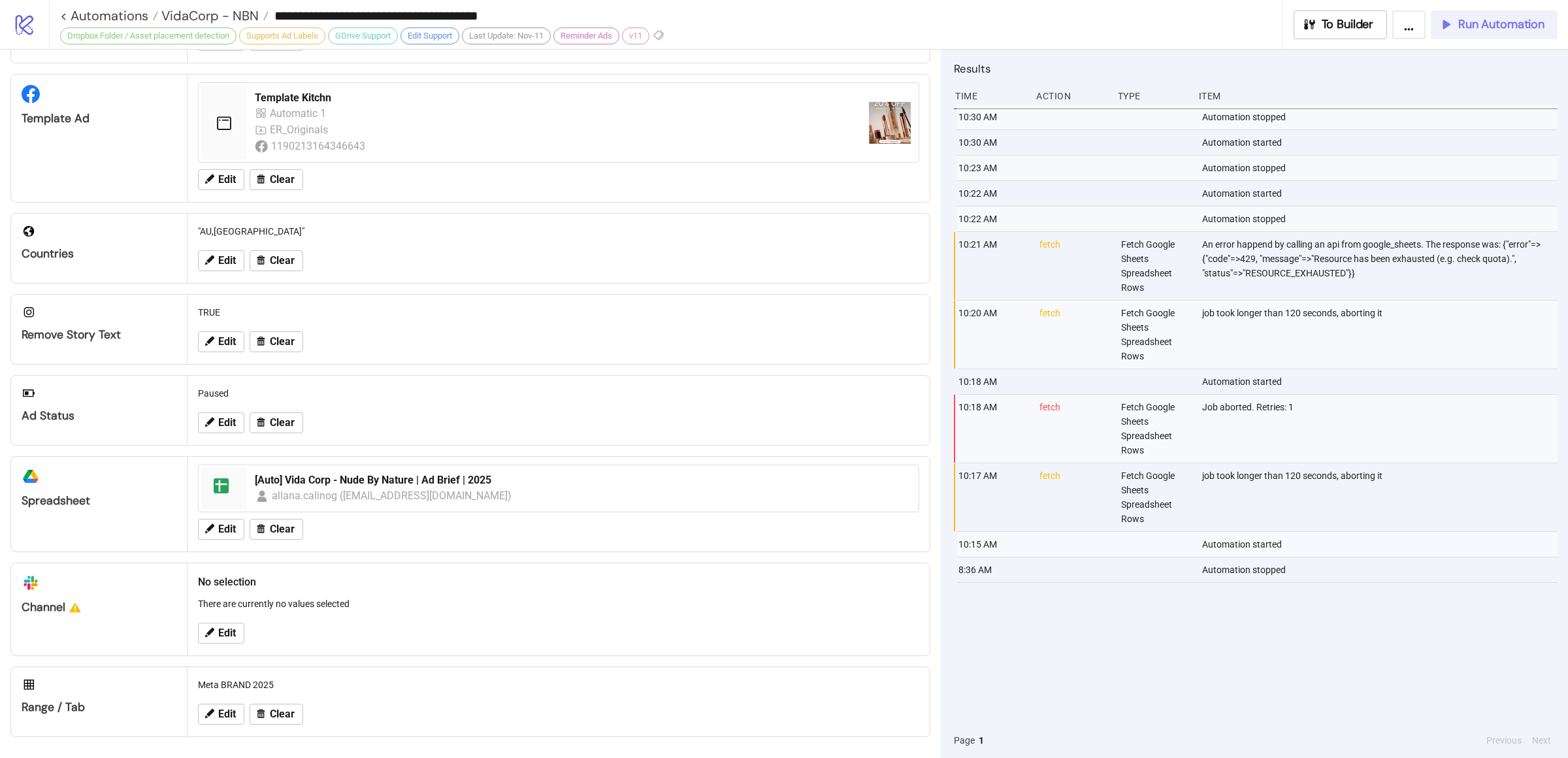
click at [1471, 34] on button "Run Automation" at bounding box center [1494, 25] width 127 height 28
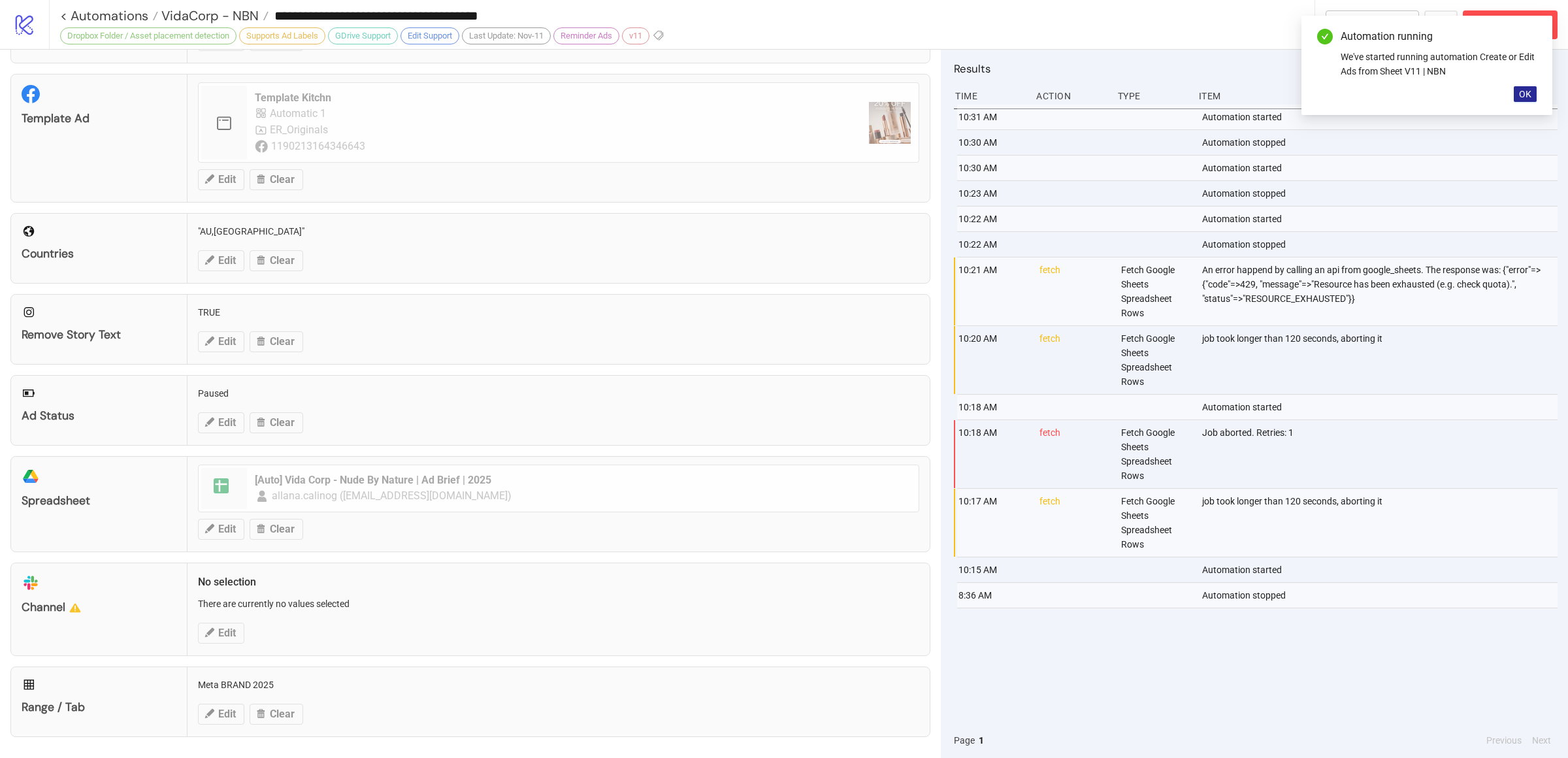
click at [1530, 94] on span "OK" at bounding box center [1525, 94] width 12 height 11
